Goal: Submit feedback/report problem

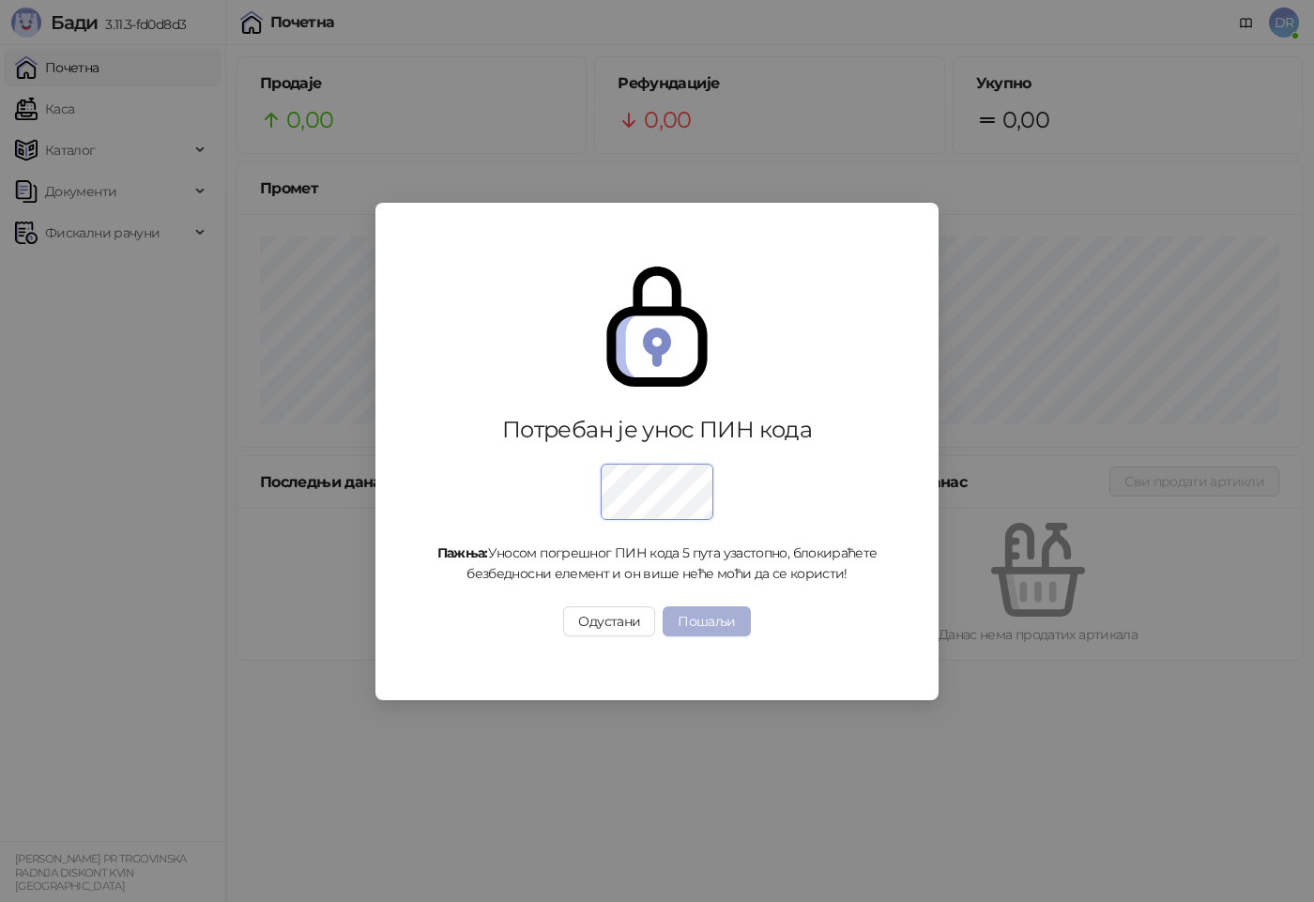
click at [719, 631] on button "Пошаљи" at bounding box center [705, 621] width 87 height 30
